Goal: Download file/media

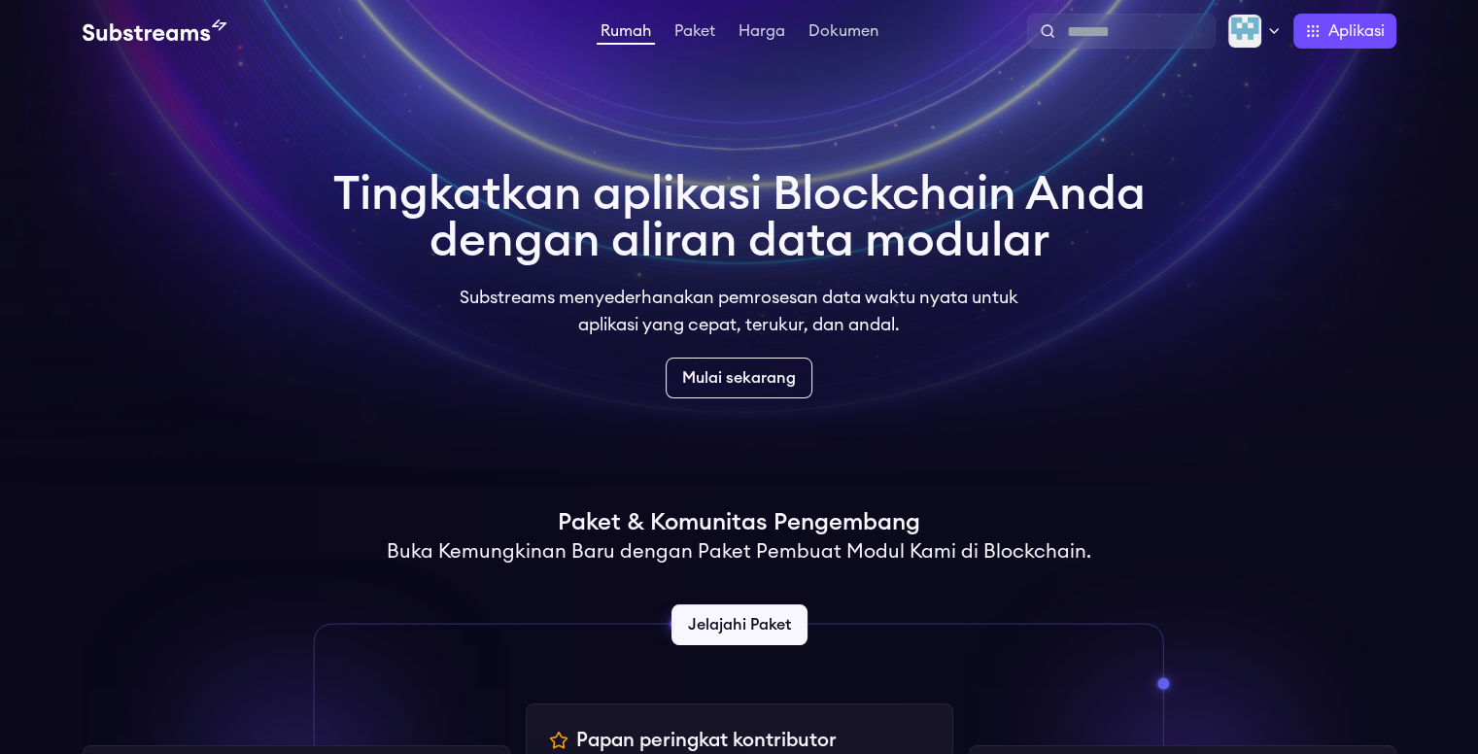
click at [1253, 281] on video at bounding box center [739, 243] width 1478 height 486
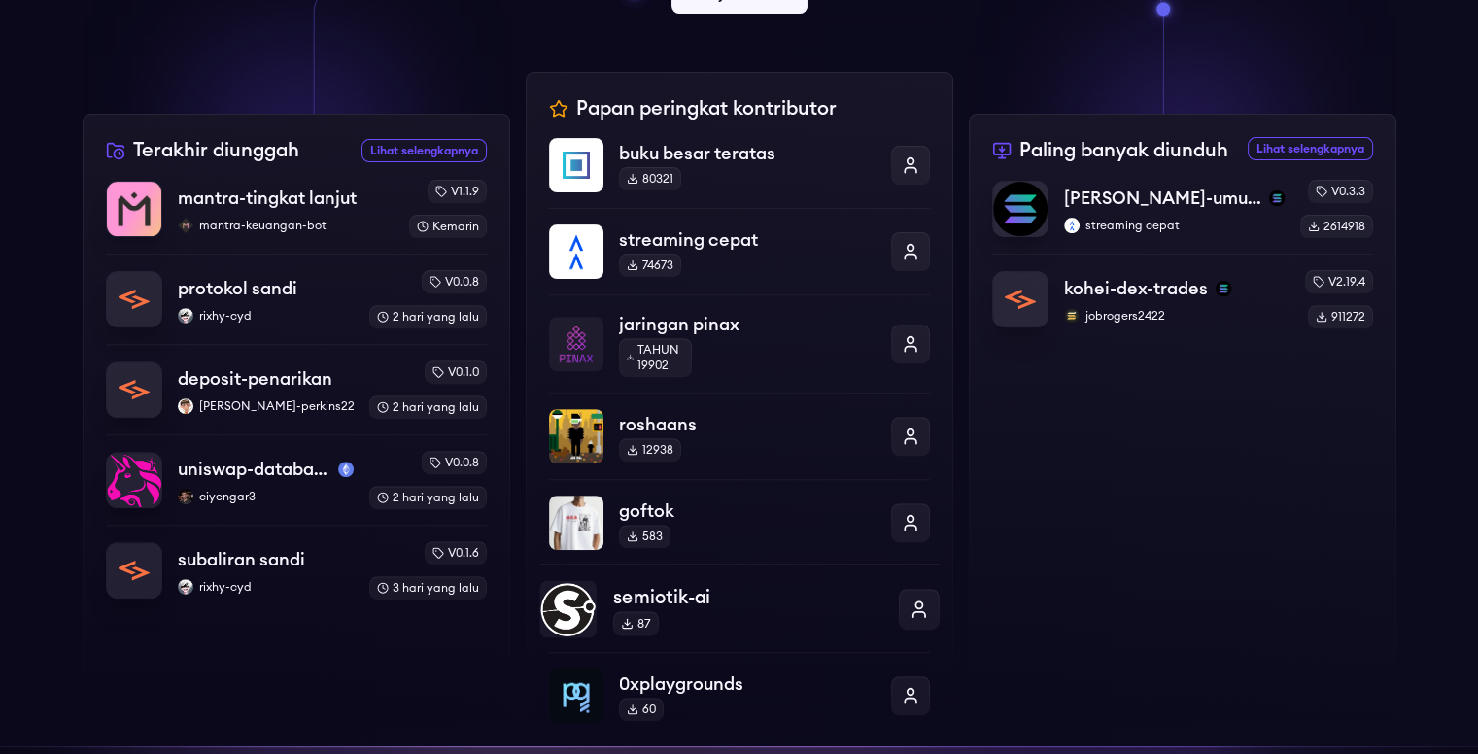
scroll to position [583, 0]
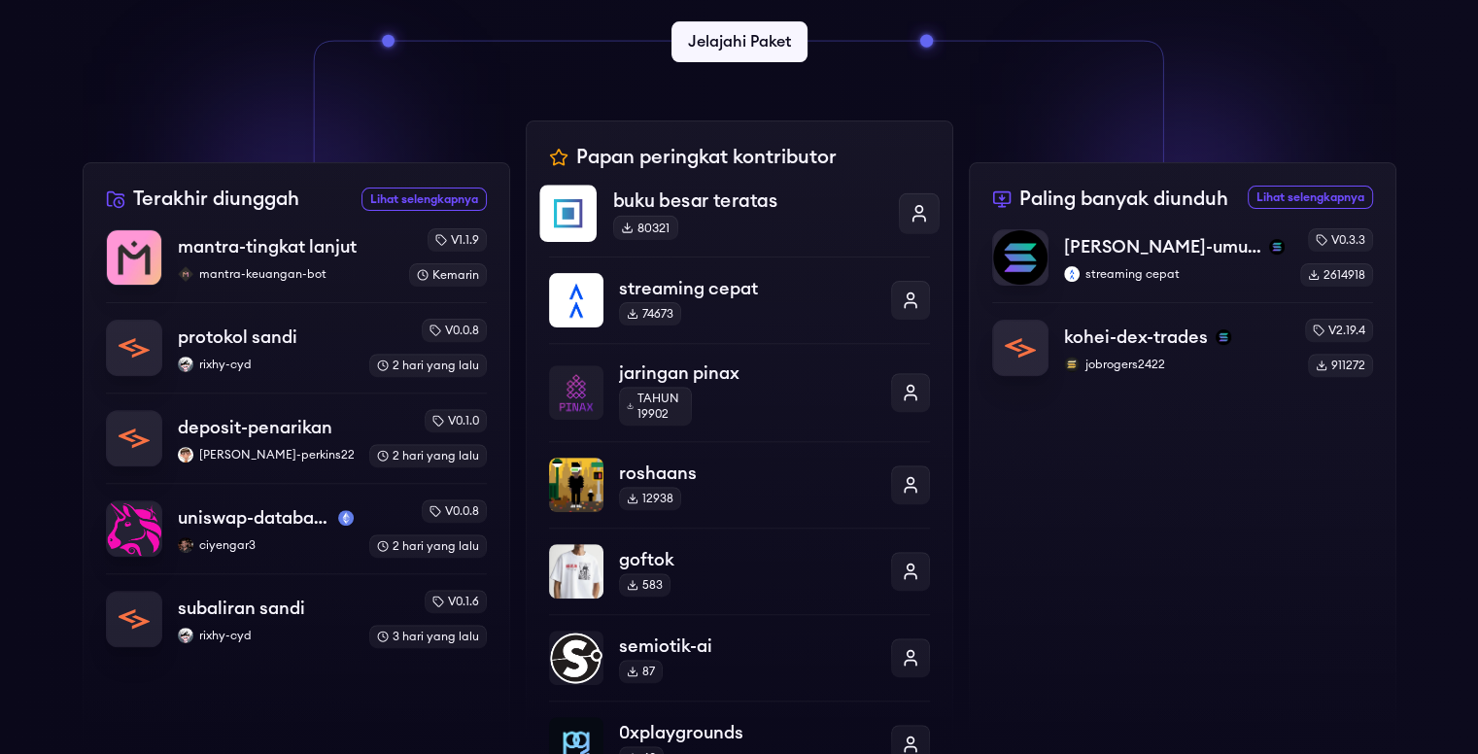
click at [682, 207] on font "buku besar teratas" at bounding box center [694, 201] width 164 height 18
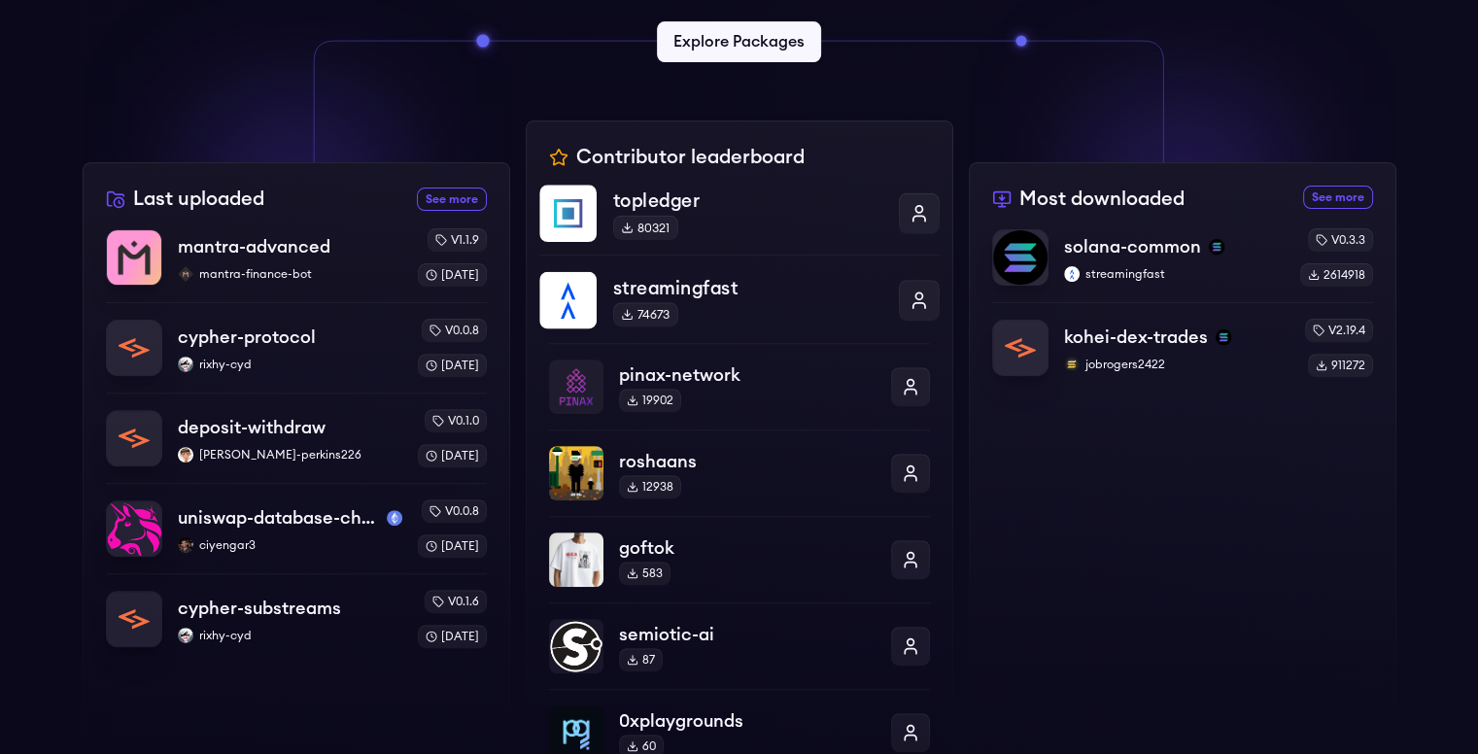
click at [665, 289] on p "streamingfast" at bounding box center [746, 288] width 269 height 28
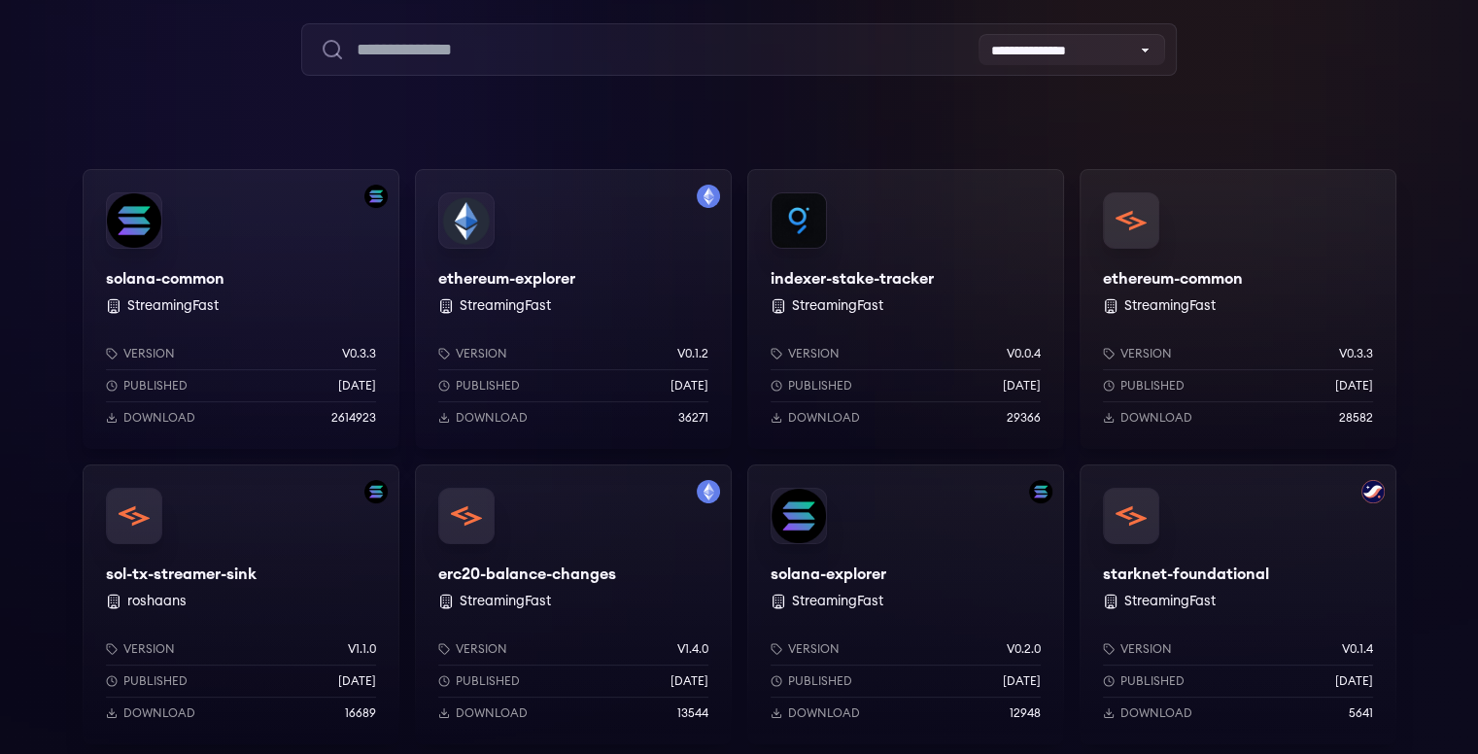
scroll to position [194, 0]
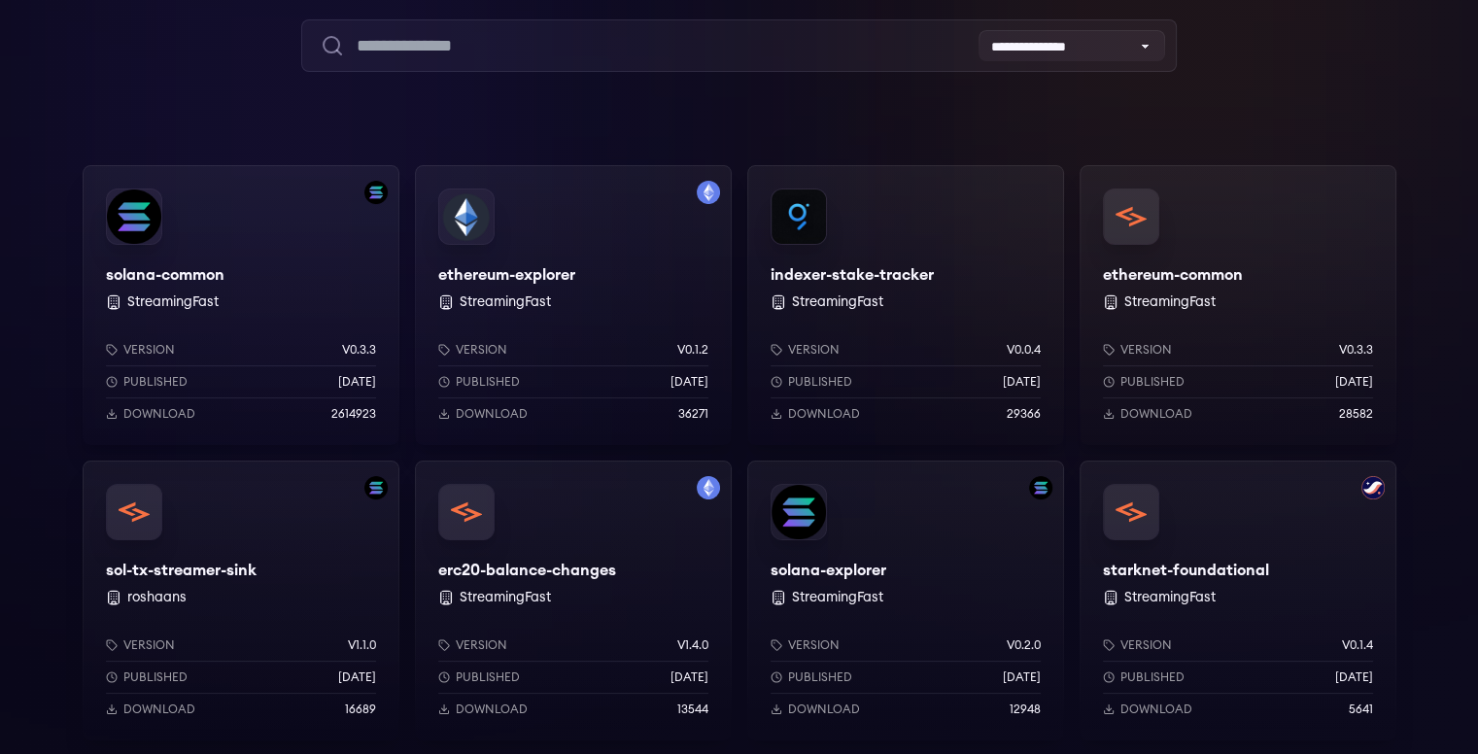
click at [887, 321] on div "Version v0.0.4 Published 6 months ago Download 29366" at bounding box center [905, 378] width 317 height 134
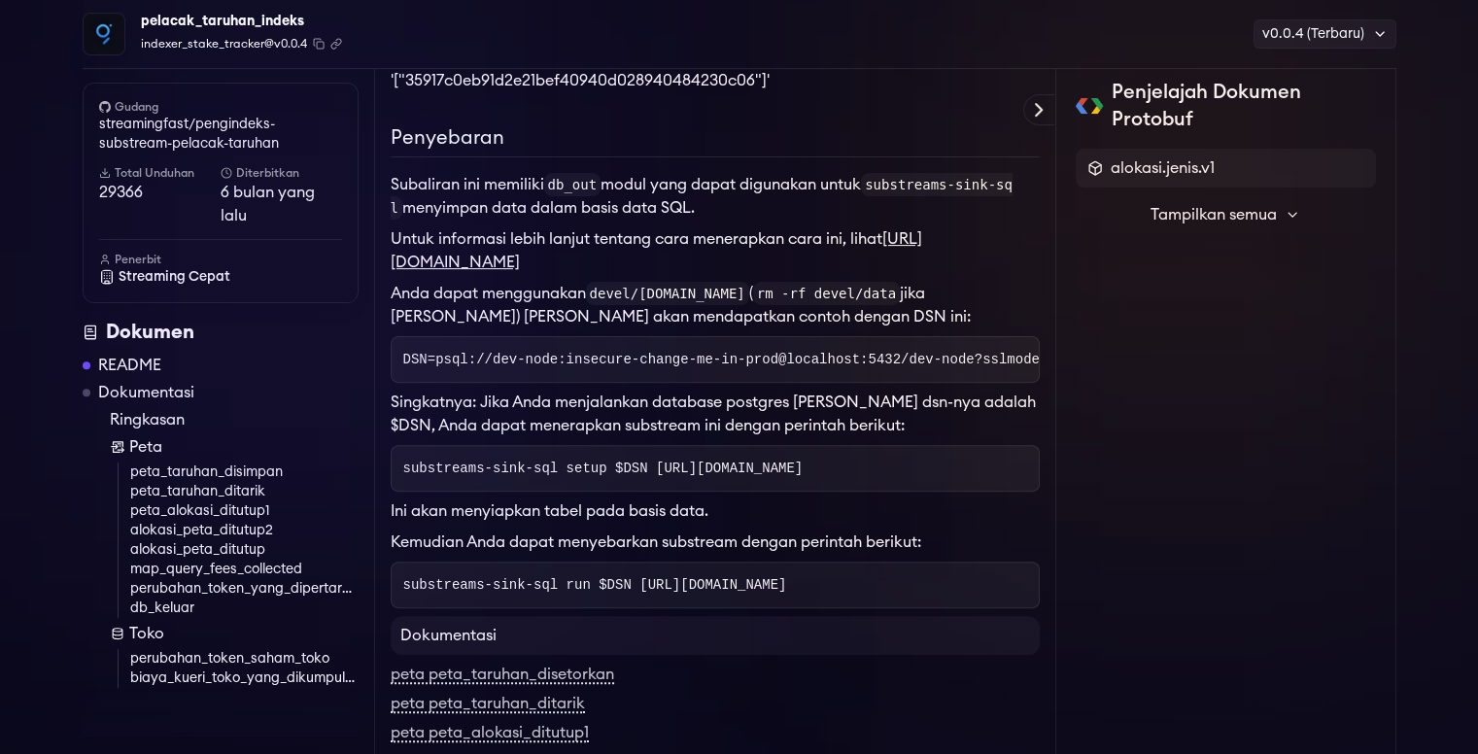
scroll to position [486, 0]
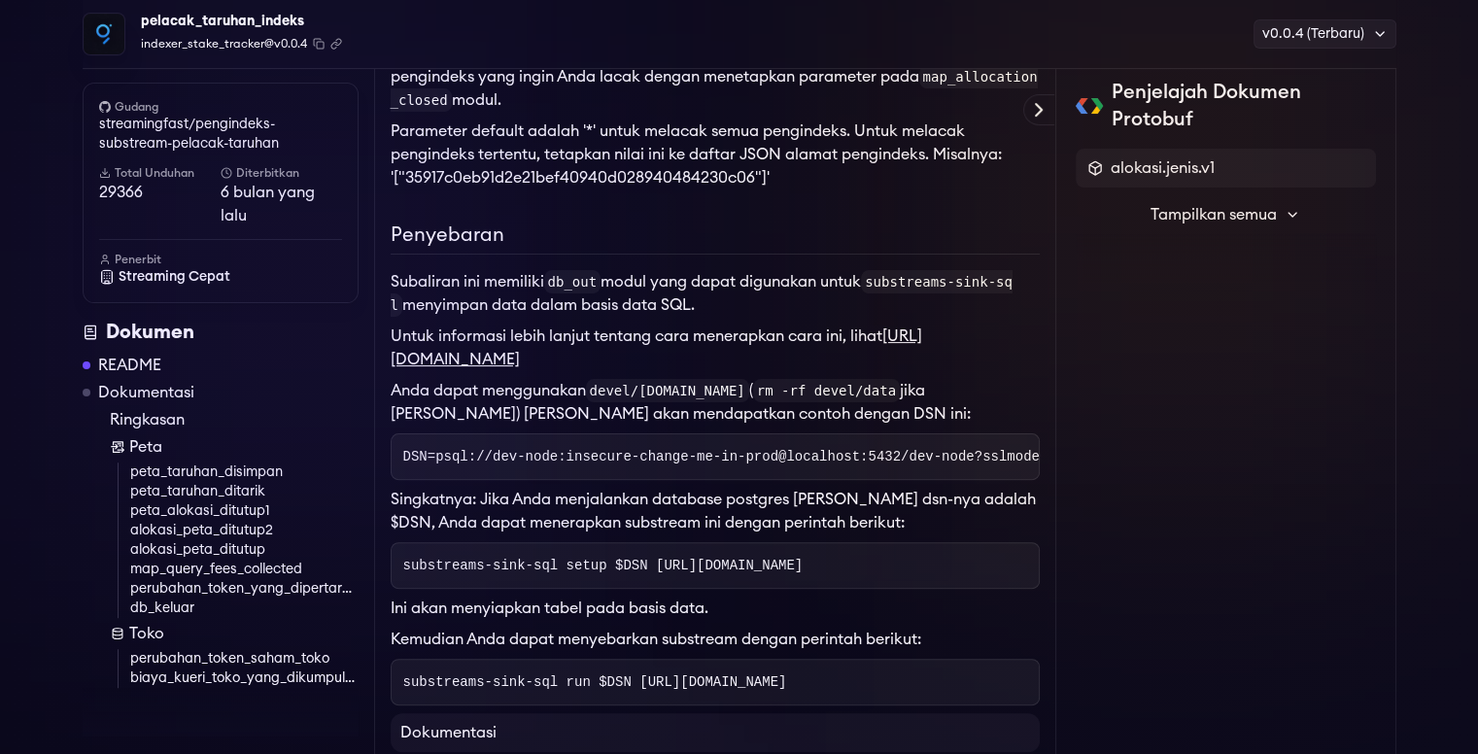
click at [717, 356] on font "https://github.com/streamingfast/substreams-sink-sql" at bounding box center [656, 347] width 531 height 39
